Goal: Information Seeking & Learning: Learn about a topic

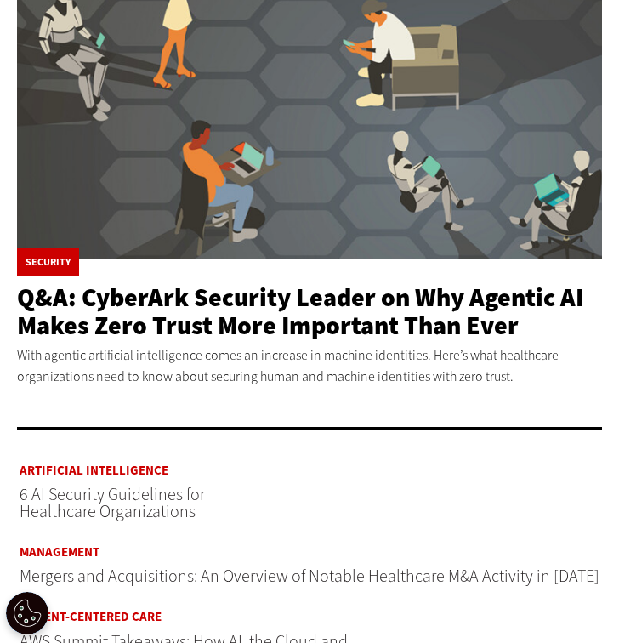
scroll to position [441, 0]
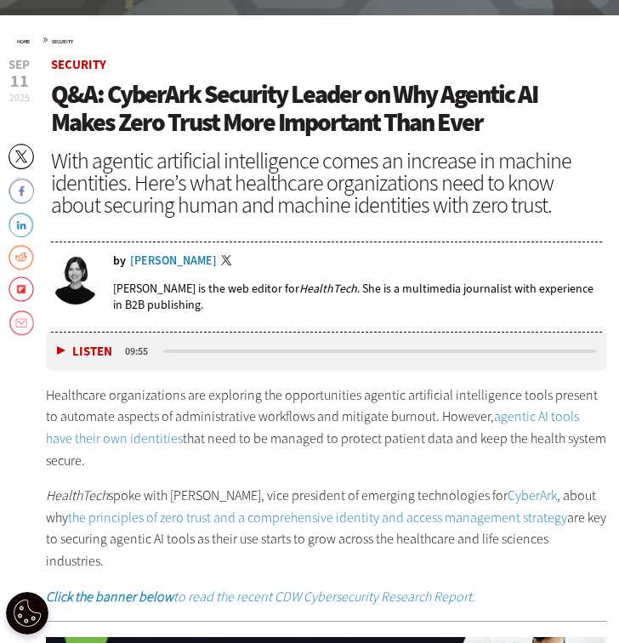
scroll to position [674, 0]
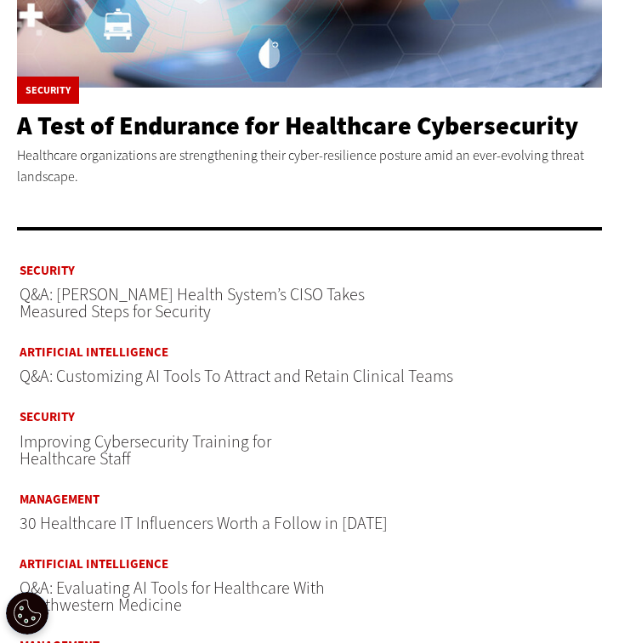
scroll to position [616, 0]
